Goal: Find specific page/section: Find specific page/section

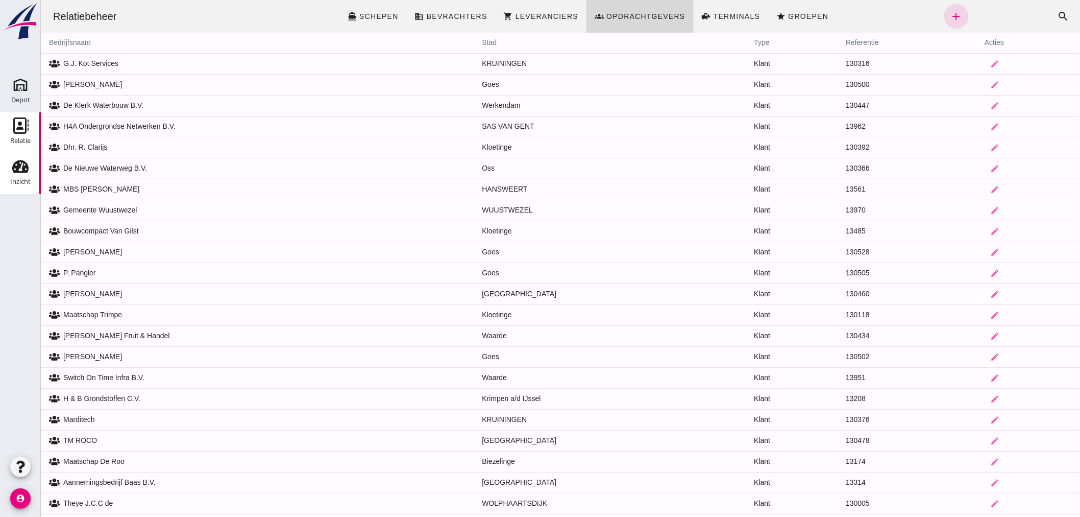
click at [14, 167] on use at bounding box center [20, 166] width 16 height 13
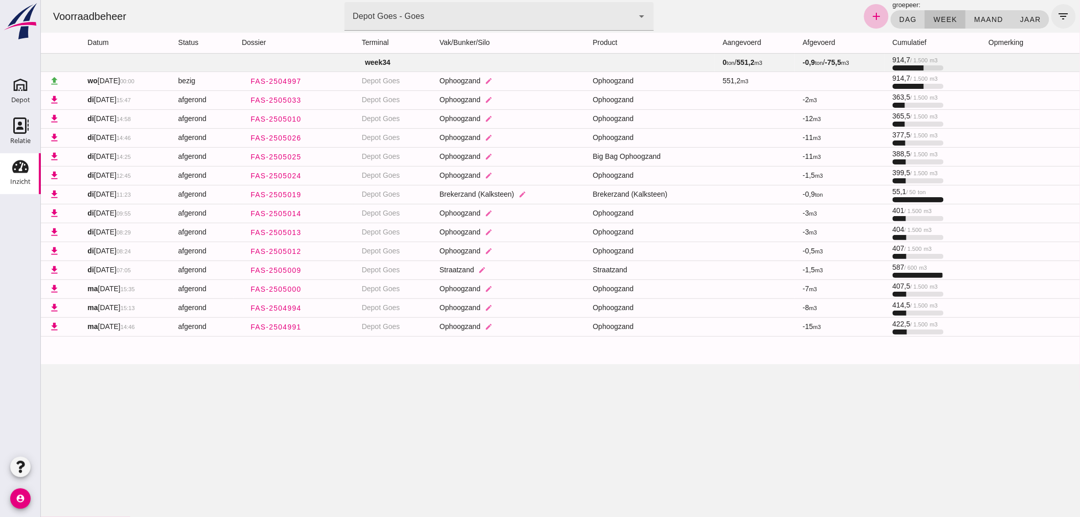
click at [1058, 13] on icon "filter_list" at bounding box center [1063, 16] width 12 height 12
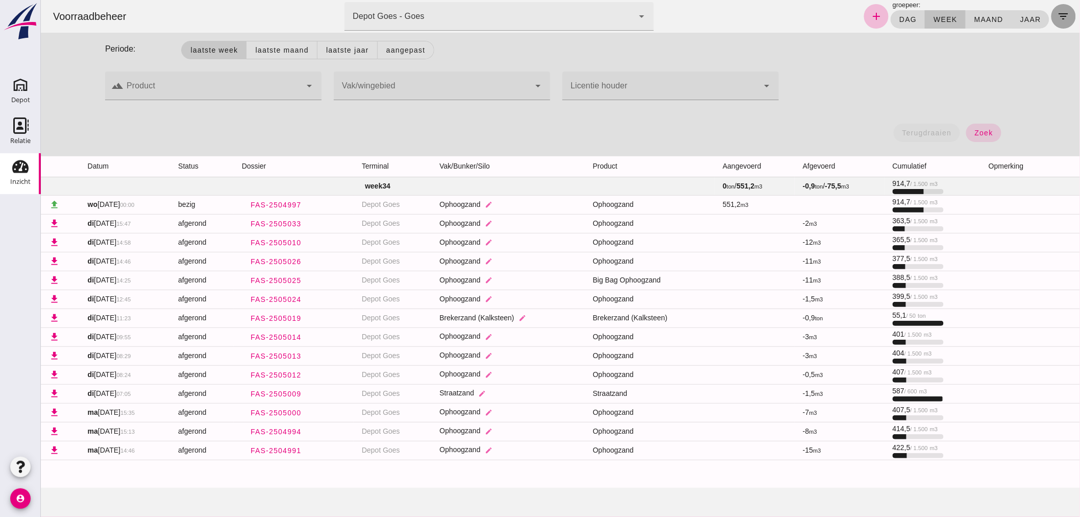
click at [1058, 13] on icon "filter_list" at bounding box center [1063, 16] width 12 height 12
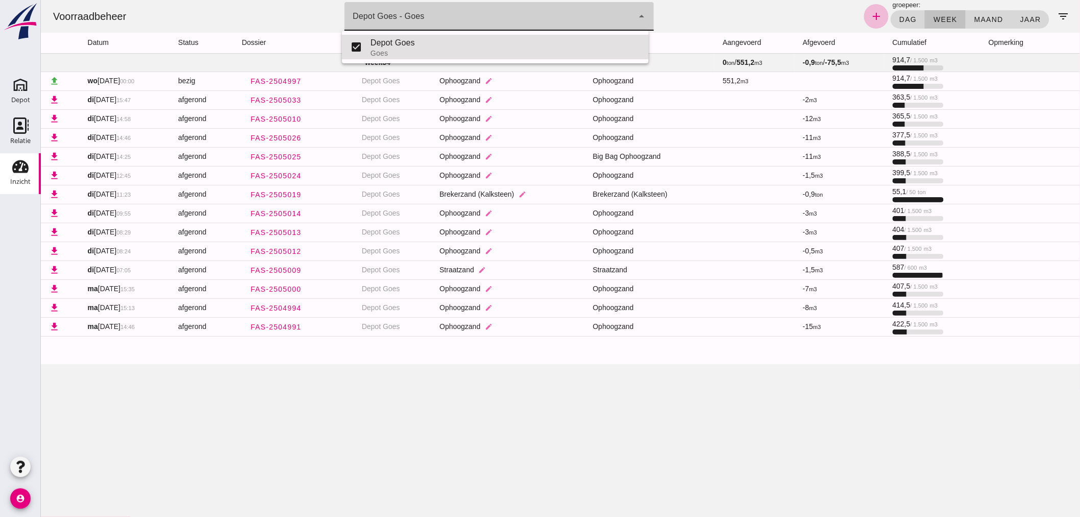
click icon "arrow_drop_down"
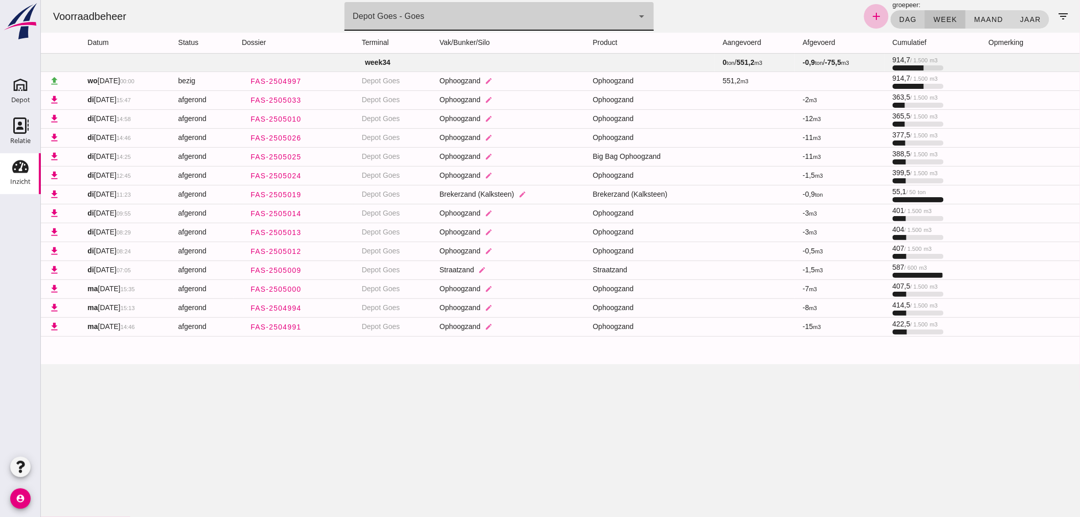
click span "dag"
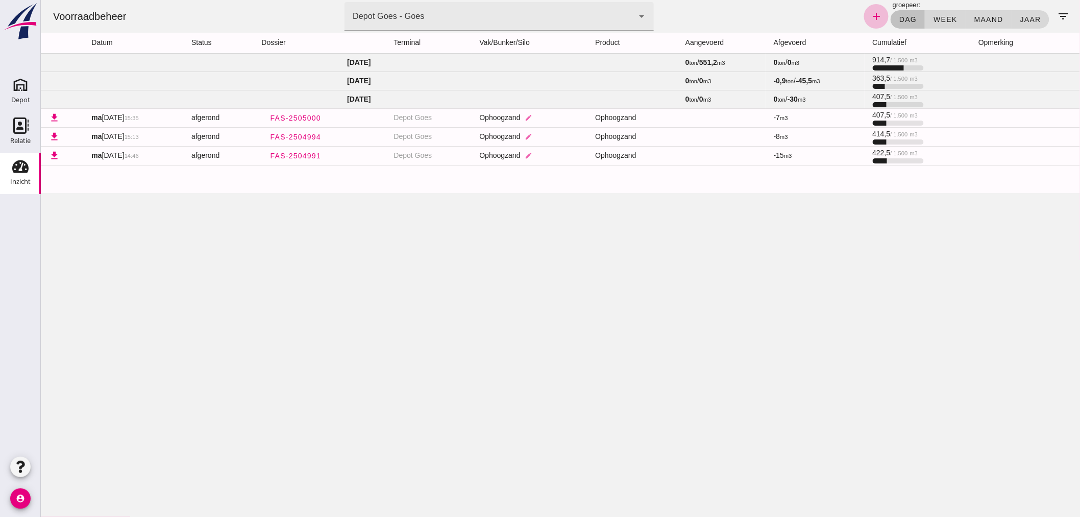
click at [504, 99] on td "[DATE]" at bounding box center [358, 99] width 637 height 18
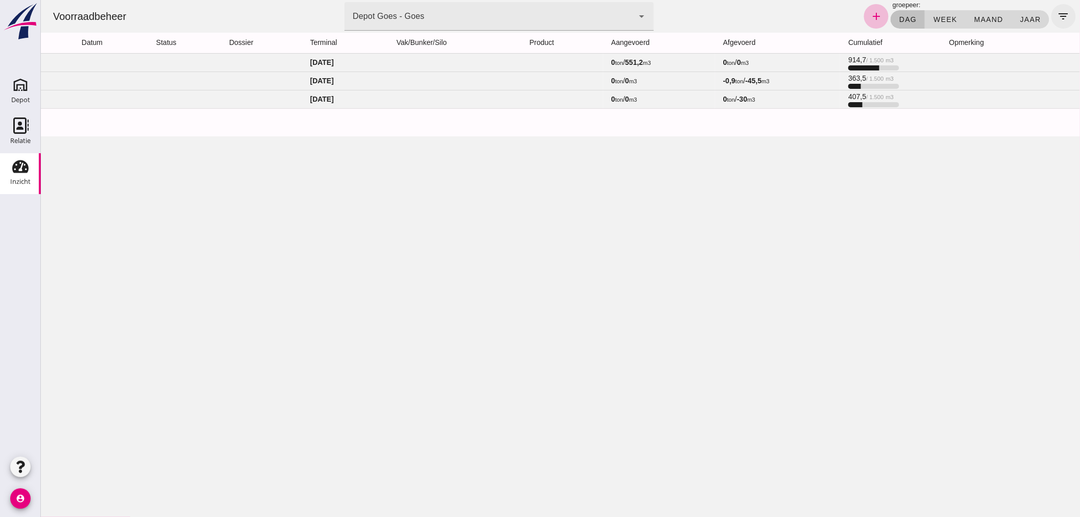
click at [1057, 16] on icon "filter_list" at bounding box center [1063, 16] width 12 height 12
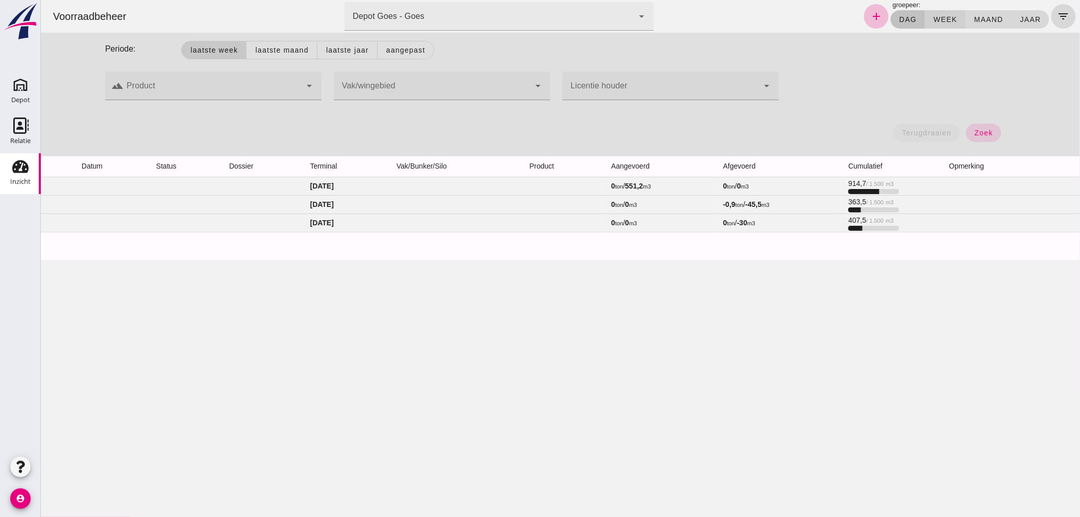
click span "week"
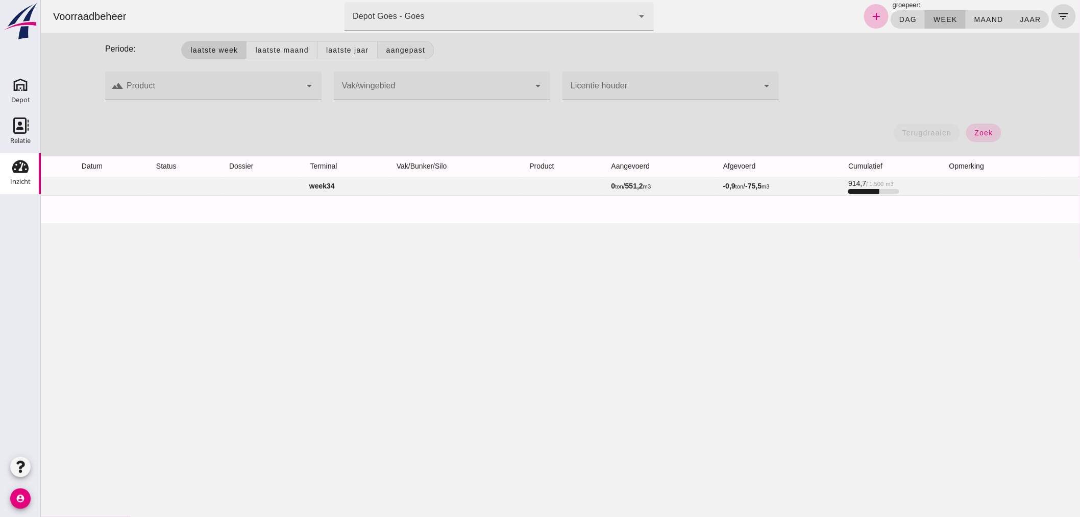
click span "Aangepast"
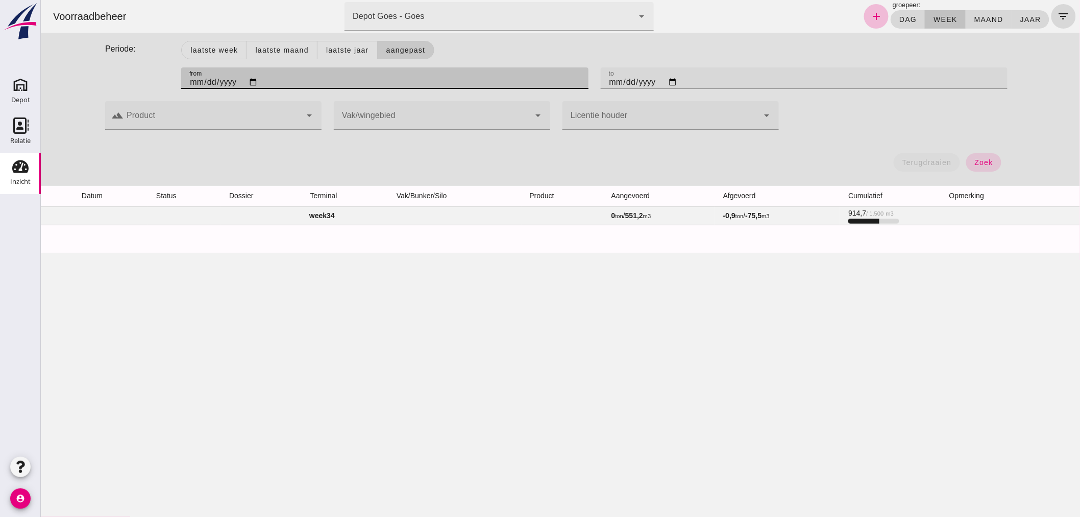
click input "[DATE]"
type input "[DATE]"
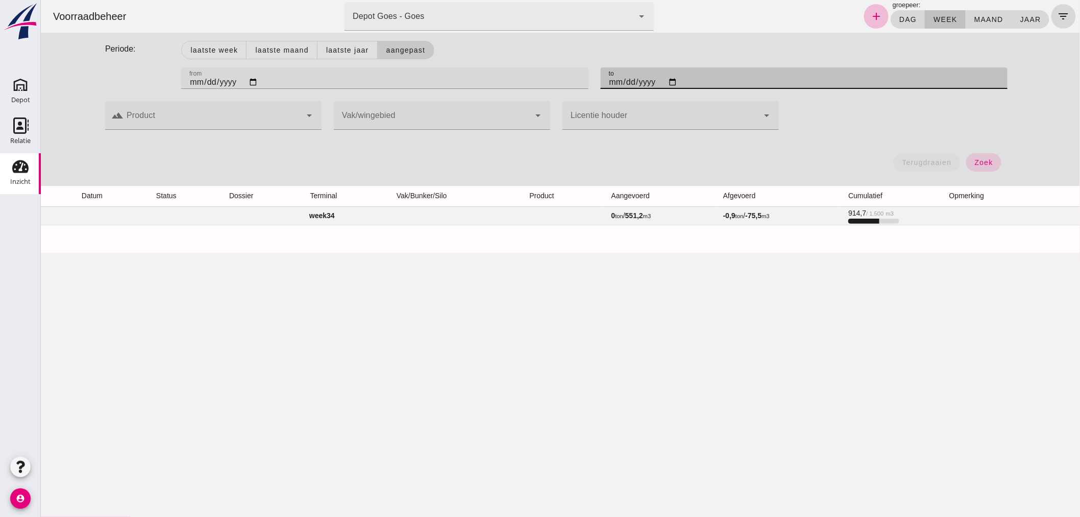
click input "[DATE]"
type input "[DATE]"
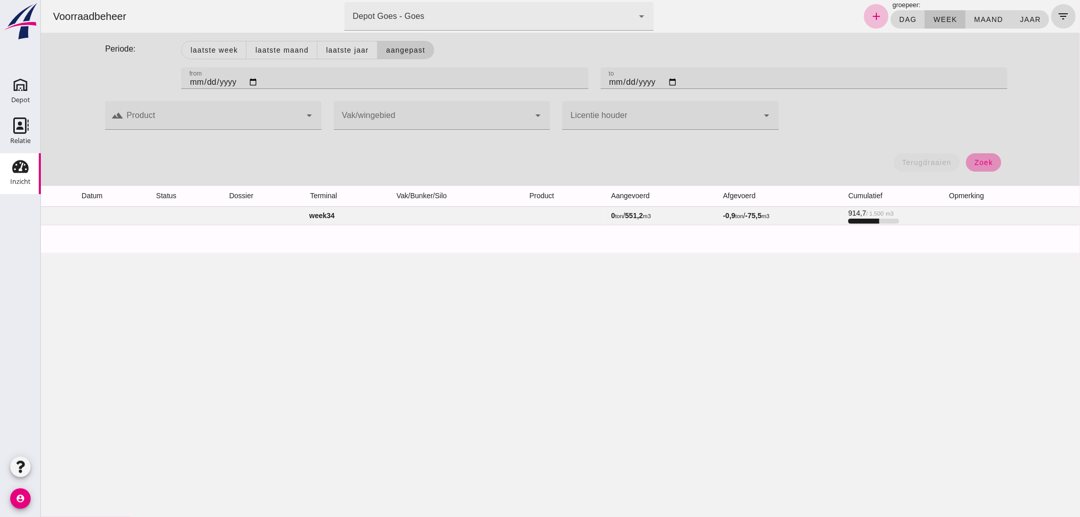
click at [991, 164] on button "zoek" at bounding box center [983, 162] width 35 height 18
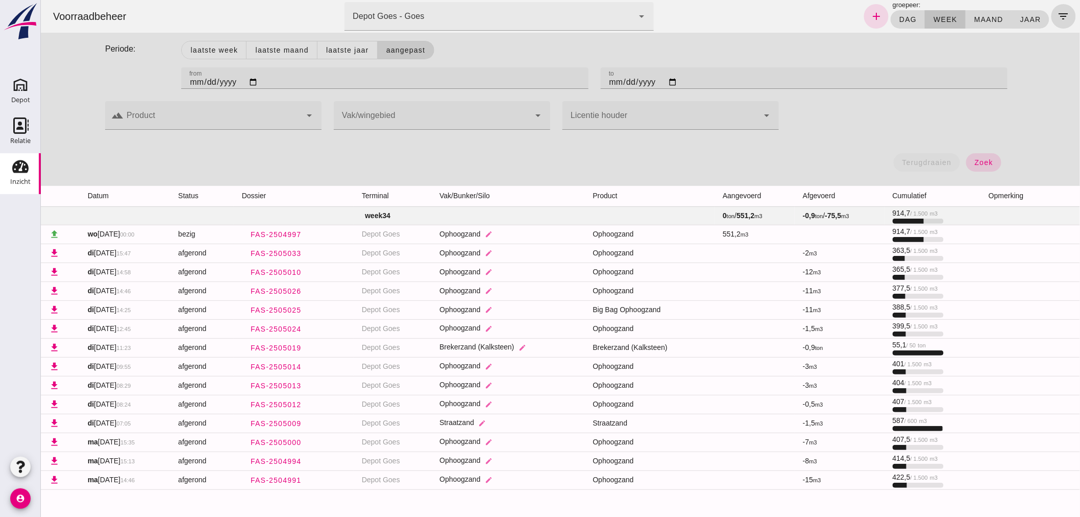
scroll to position [1, 0]
click at [27, 93] on div "Depot" at bounding box center [20, 100] width 19 height 14
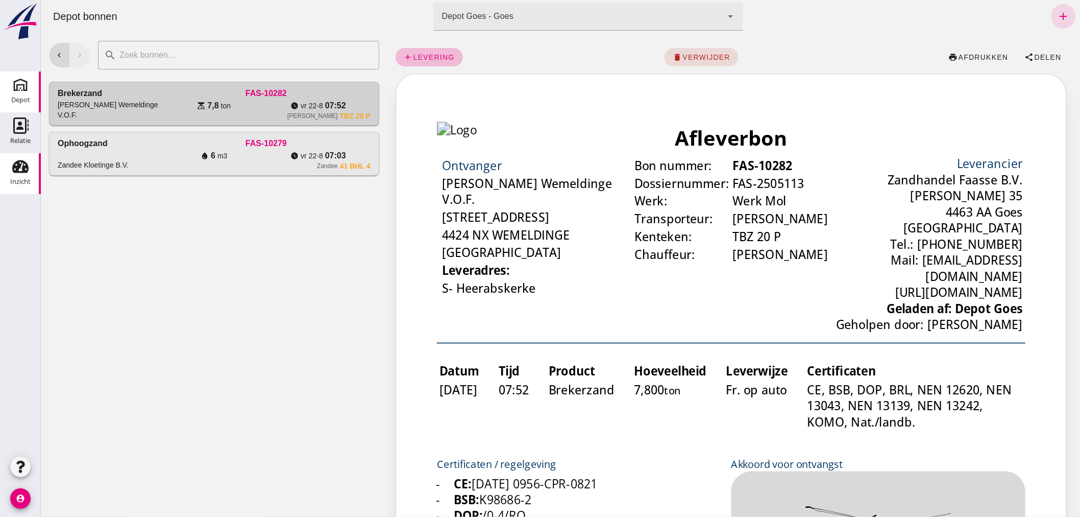
click at [26, 167] on use at bounding box center [20, 166] width 16 height 13
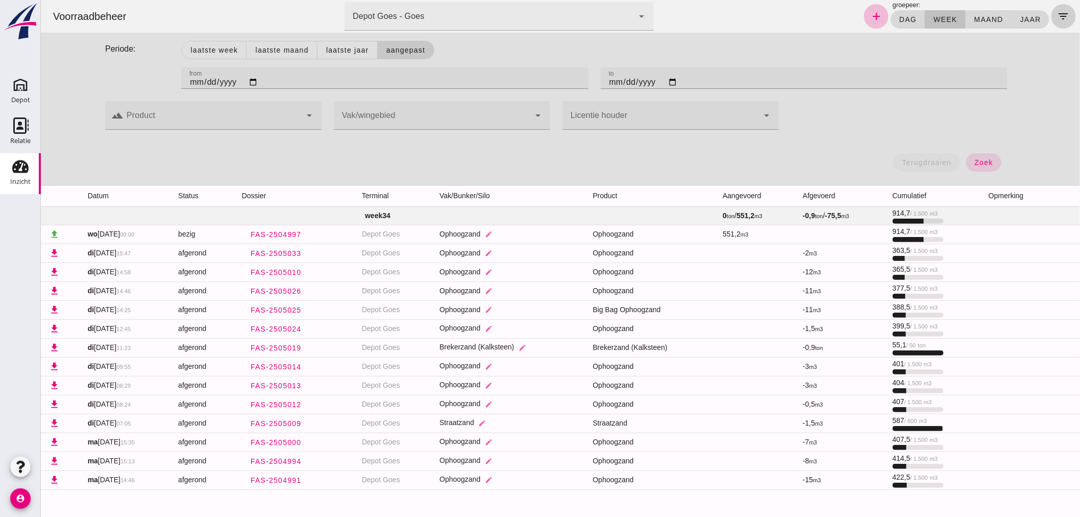
click at [1057, 13] on icon "filter_list" at bounding box center [1063, 16] width 12 height 12
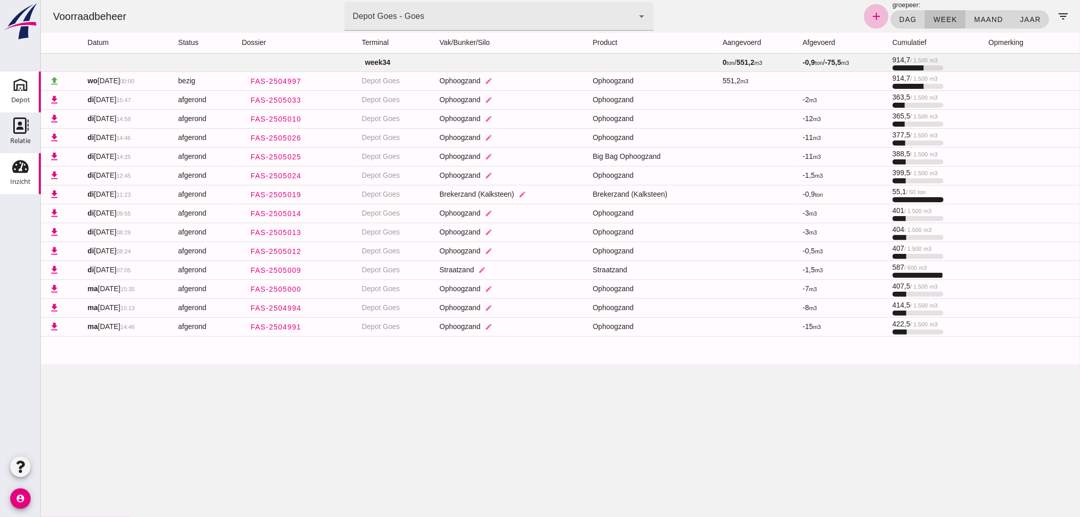
click at [26, 85] on icon "Depot" at bounding box center [20, 85] width 16 height 16
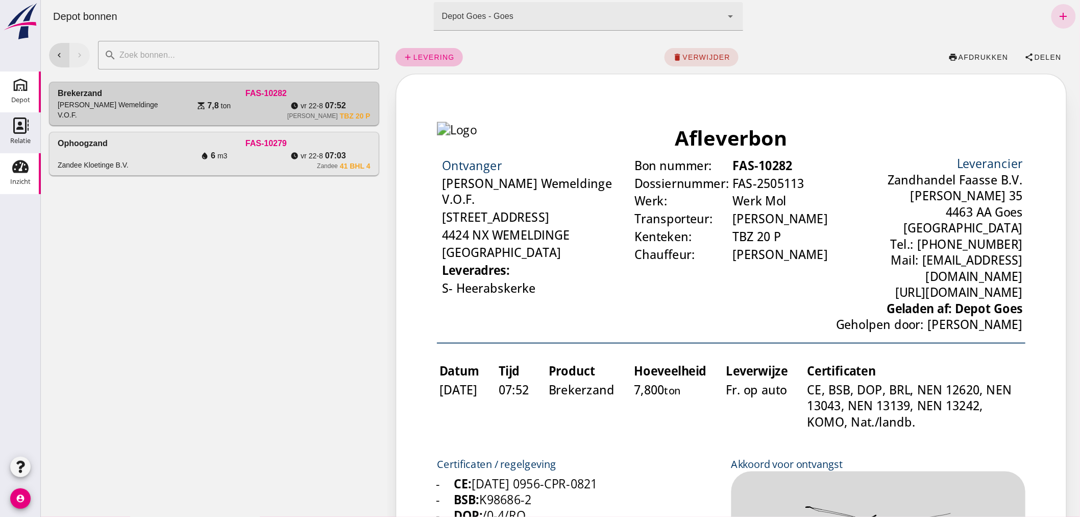
click at [17, 170] on use at bounding box center [20, 166] width 16 height 13
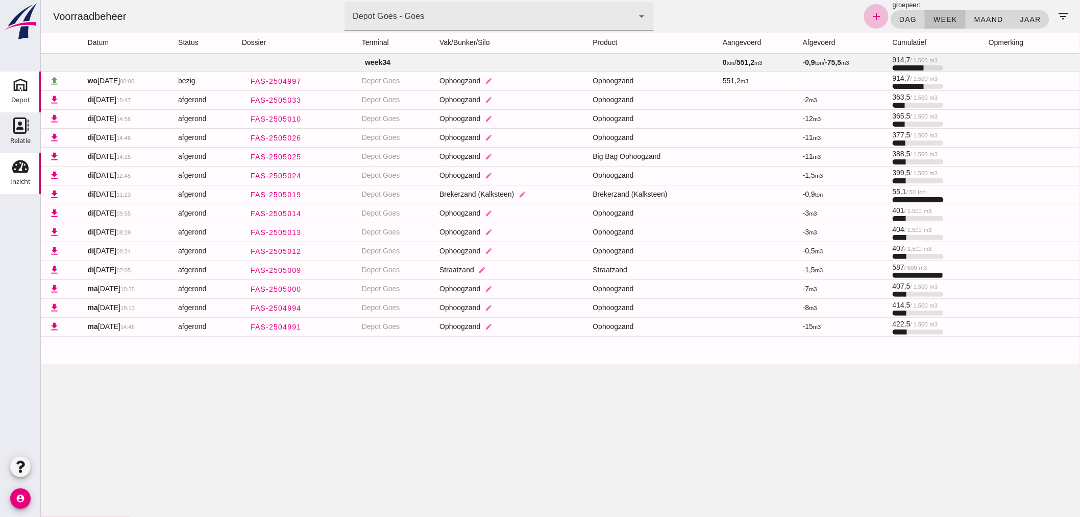
click at [14, 95] on div "Depot" at bounding box center [20, 100] width 19 height 14
